Goal: Information Seeking & Learning: Learn about a topic

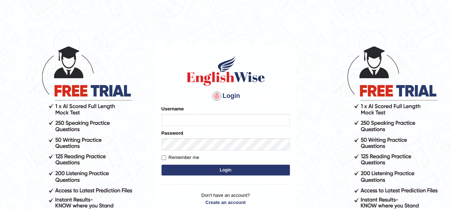
type input "riad83"
click at [220, 167] on button "Login" at bounding box center [226, 169] width 128 height 11
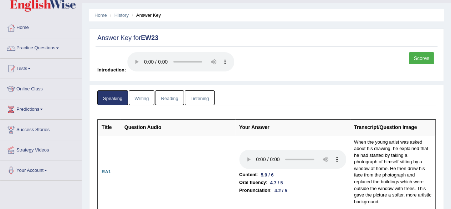
scroll to position [18, 0]
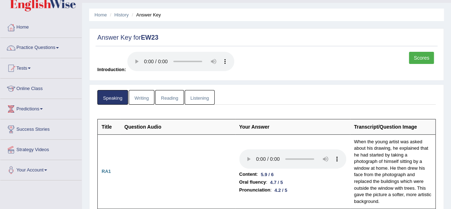
click at [60, 46] on link "Practice Questions" at bounding box center [40, 47] width 81 height 18
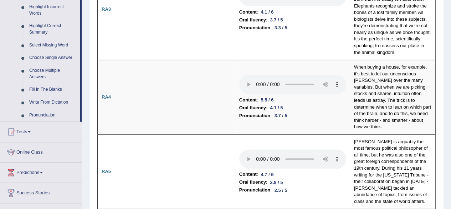
scroll to position [336, 0]
click at [41, 102] on link "Write From Dictation" at bounding box center [53, 102] width 54 height 13
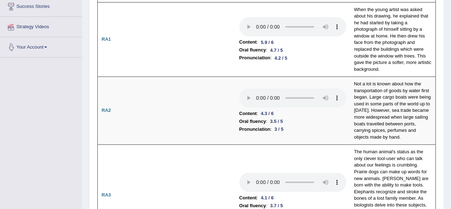
scroll to position [86, 0]
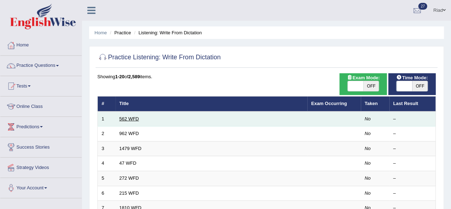
click at [137, 117] on link "562 WFD" at bounding box center [129, 118] width 20 height 5
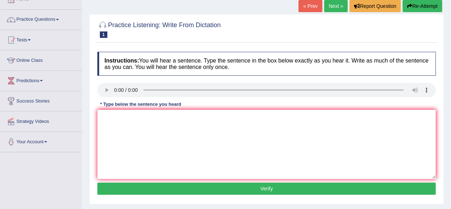
scroll to position [46, 0]
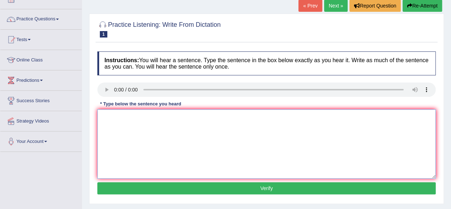
click at [116, 125] on textarea at bounding box center [266, 143] width 338 height 69
click at [108, 118] on textarea at bounding box center [266, 143] width 338 height 69
type textarea "the gap between the riches and the poor does not decrease"
click at [252, 188] on button "Verify" at bounding box center [266, 188] width 338 height 12
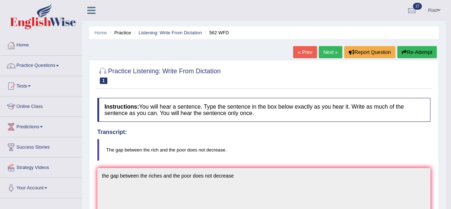
scroll to position [0, 0]
click at [323, 52] on link "Next »" at bounding box center [331, 52] width 24 height 12
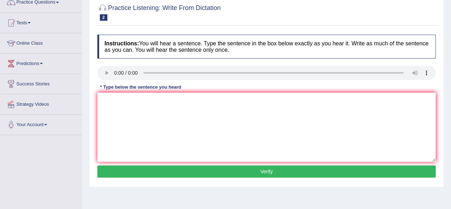
scroll to position [64, 0]
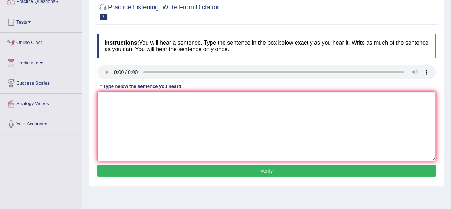
click at [105, 99] on textarea at bounding box center [266, 126] width 338 height 69
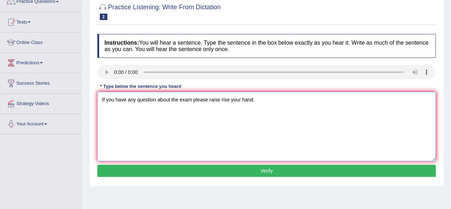
type textarea "If you have any question about the exam please raise rise your hand."
click at [254, 169] on button "Verify" at bounding box center [266, 170] width 338 height 12
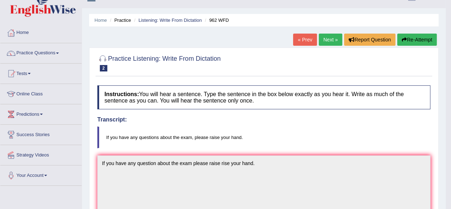
scroll to position [0, 0]
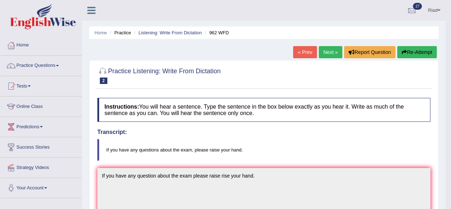
click at [325, 51] on link "Next »" at bounding box center [331, 52] width 24 height 12
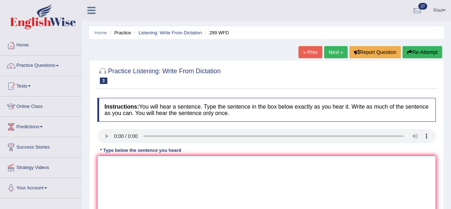
click at [109, 165] on textarea at bounding box center [266, 189] width 338 height 69
click at [103, 163] on textarea "students representative will be visiting the class with voting forms form" at bounding box center [266, 189] width 338 height 69
click at [259, 165] on textarea "Students representative will be visiting the class with voting forms form" at bounding box center [266, 189] width 338 height 69
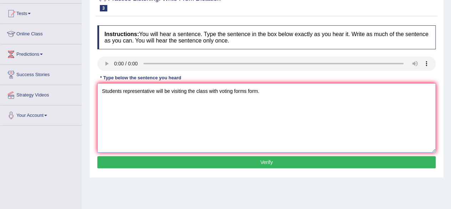
scroll to position [73, 0]
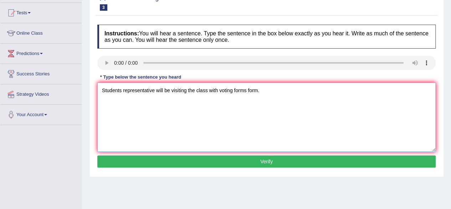
type textarea "Students representative will be visiting the class with voting forms form."
click at [276, 157] on button "Verify" at bounding box center [266, 161] width 338 height 12
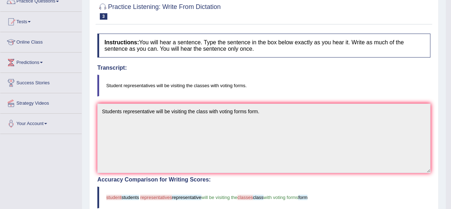
scroll to position [0, 0]
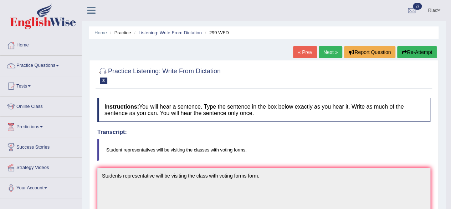
click at [330, 50] on link "Next »" at bounding box center [331, 52] width 24 height 12
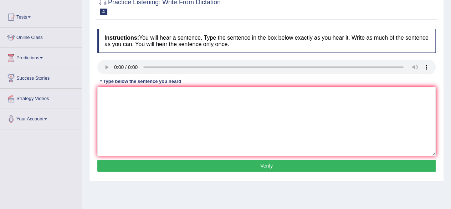
scroll to position [69, 0]
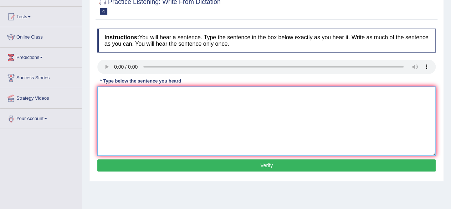
click at [101, 92] on textarea at bounding box center [266, 120] width 338 height 69
click at [148, 95] on textarea "OUR CORSES HELP crutical thinking and learning skills" at bounding box center [266, 120] width 338 height 69
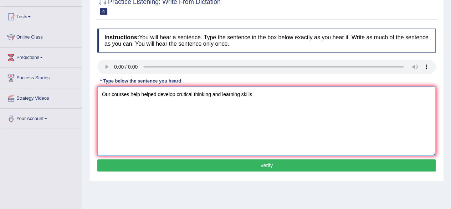
type textarea "Our courses help helped develop crutical thinking and learning skills"
click at [258, 164] on button "Verify" at bounding box center [266, 165] width 338 height 12
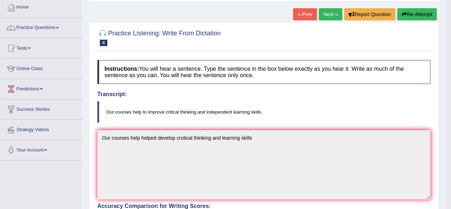
scroll to position [38, 0]
